Goal: Use online tool/utility: Utilize a website feature to perform a specific function

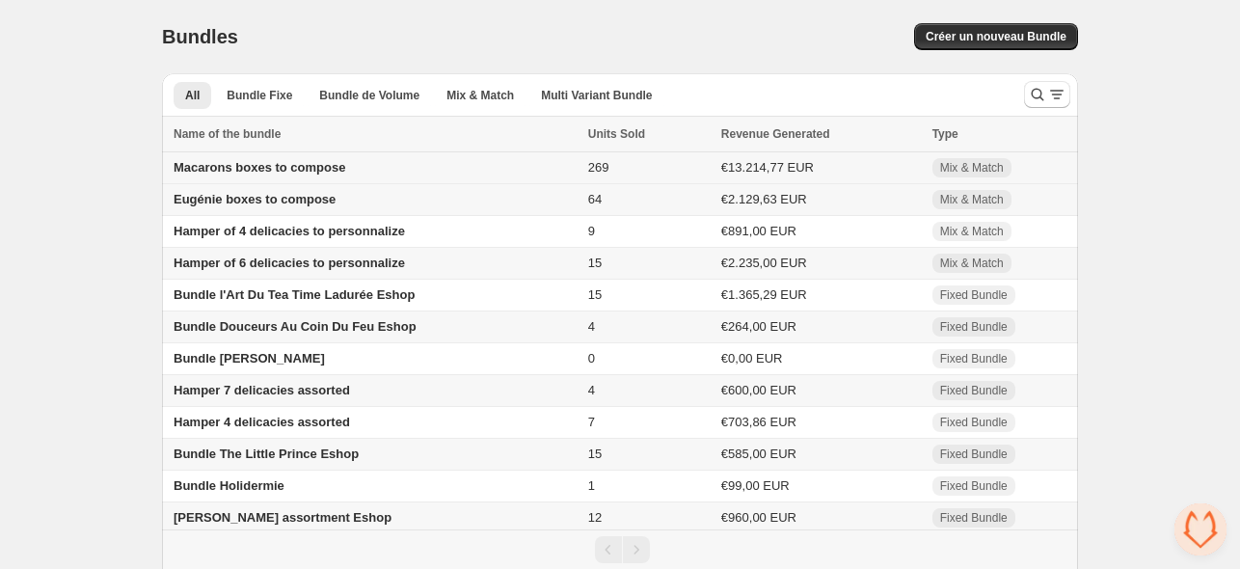
click at [245, 163] on span "Macarons boxes to compose" at bounding box center [260, 167] width 172 height 14
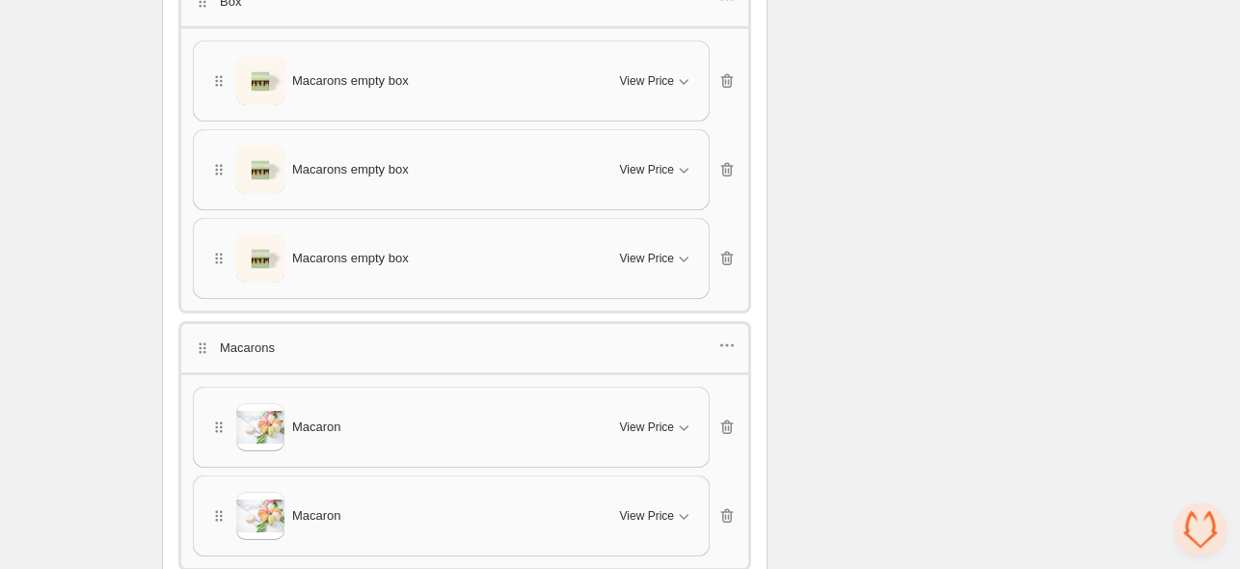
scroll to position [3856, 0]
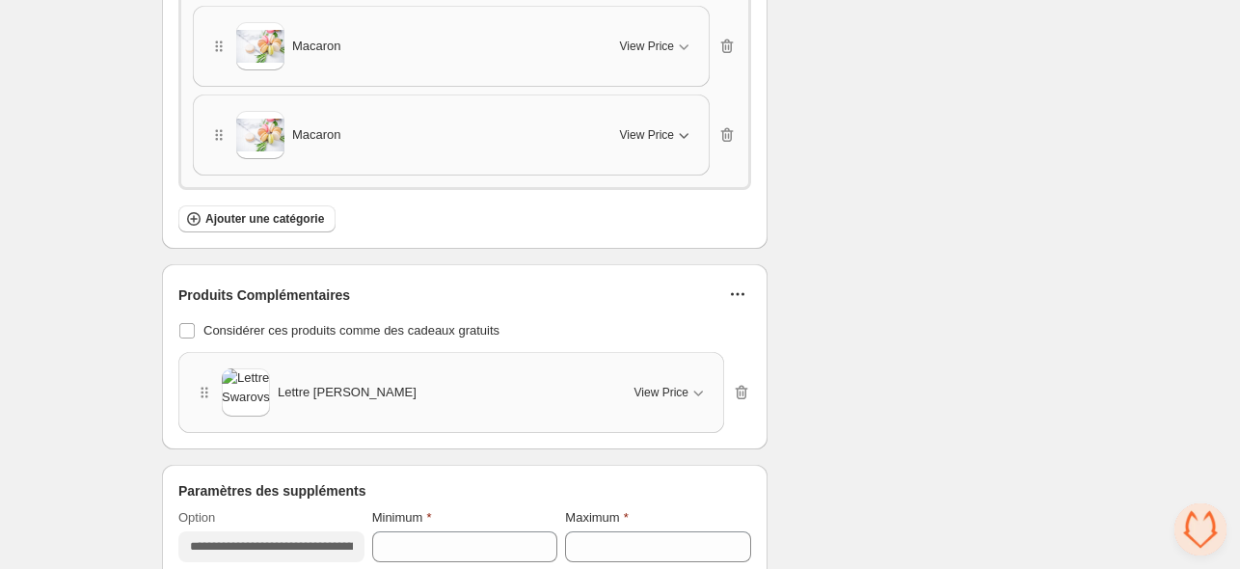
click at [657, 127] on span "View Price" at bounding box center [647, 134] width 54 height 15
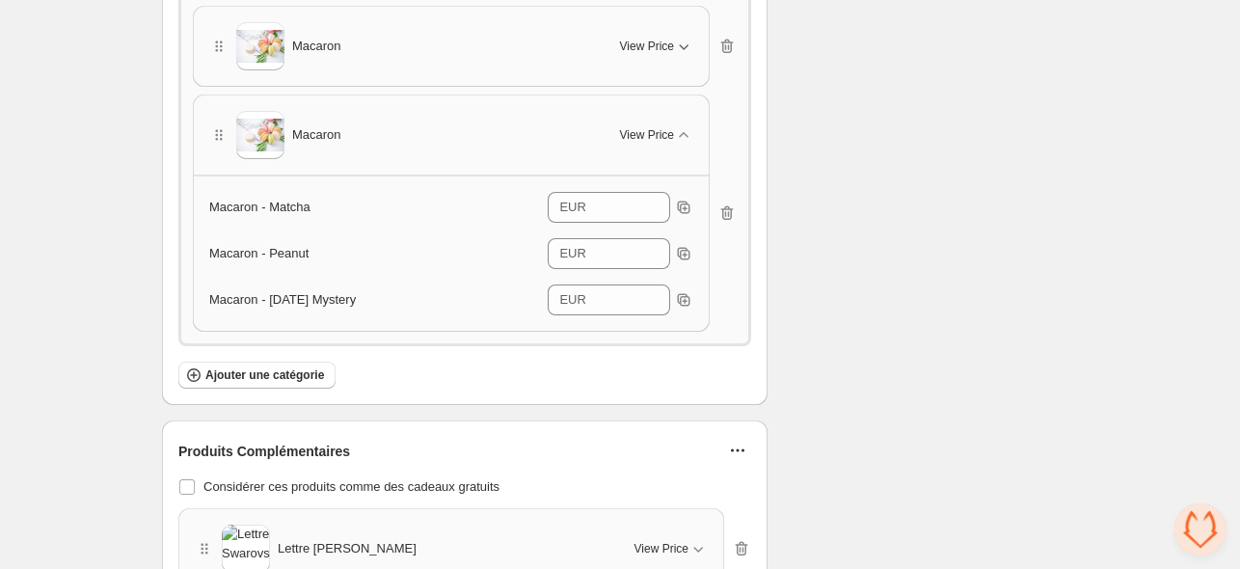
click at [660, 39] on span "View Price" at bounding box center [647, 46] width 54 height 15
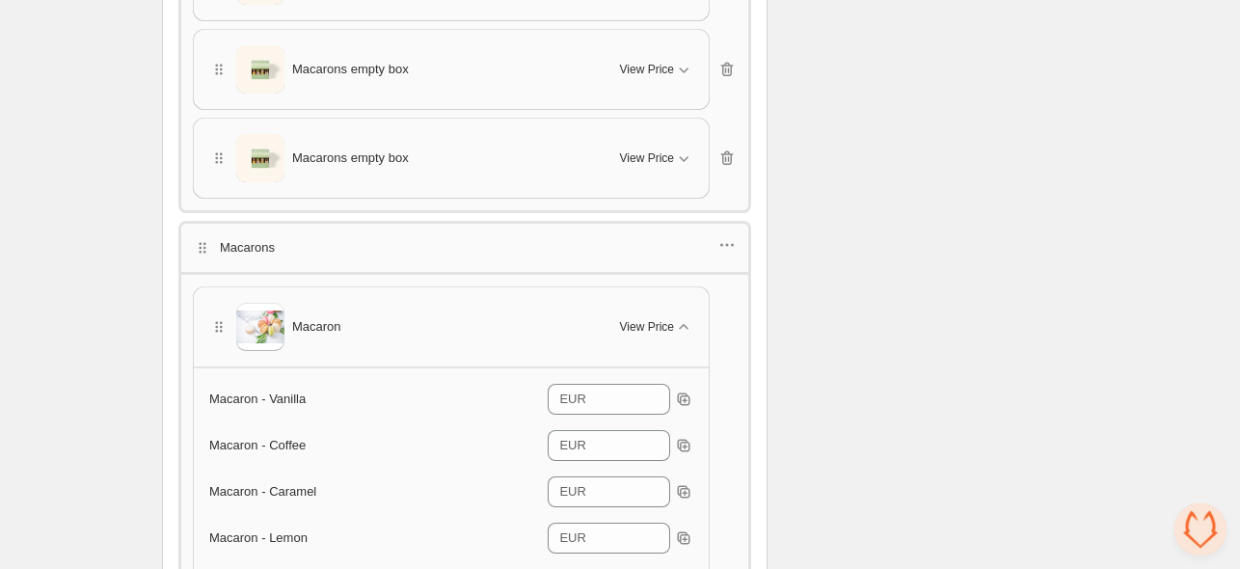
scroll to position [3567, 0]
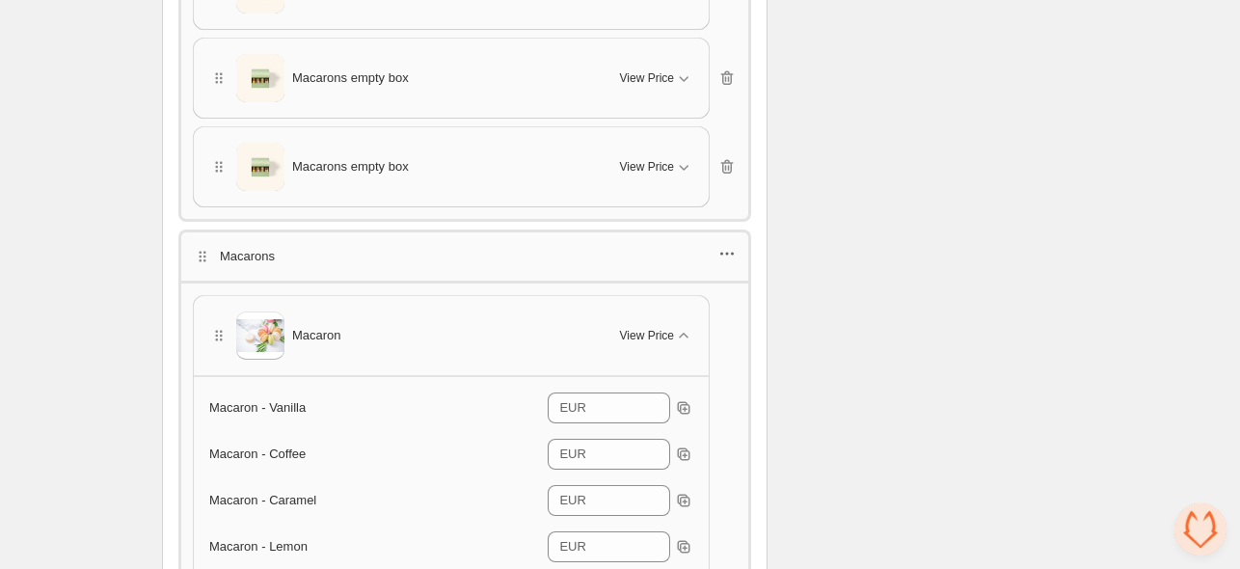
click at [733, 244] on icon "button" at bounding box center [726, 253] width 19 height 19
click at [716, 308] on span "Edit products" at bounding box center [740, 312] width 104 height 19
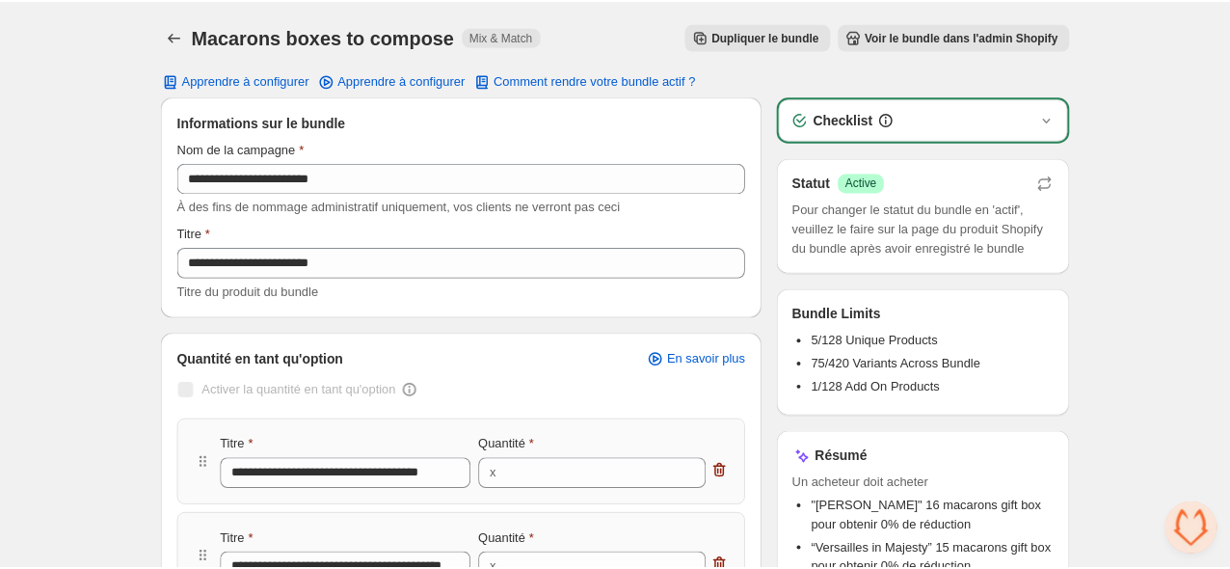
scroll to position [0, 0]
